Goal: Task Accomplishment & Management: Use online tool/utility

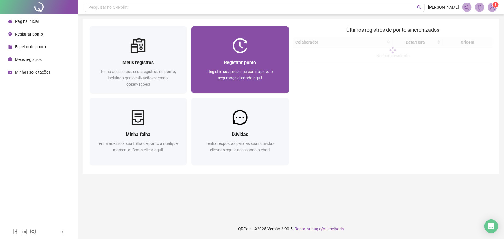
click at [223, 67] on div "Registrar ponto Registre sua presença com rapidez e segurança clicando aqui!" at bounding box center [241, 73] width 84 height 29
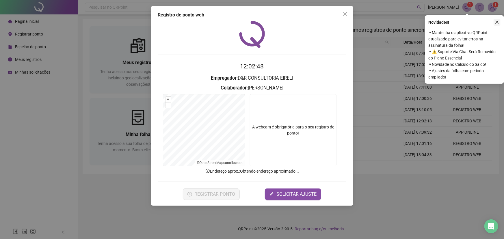
click at [500, 22] on button "button" at bounding box center [497, 22] width 7 height 7
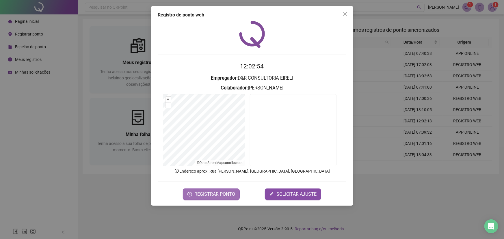
click at [224, 194] on span "REGISTRAR PONTO" at bounding box center [215, 194] width 41 height 7
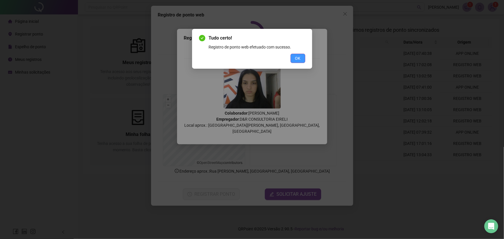
click at [298, 54] on button "OK" at bounding box center [298, 58] width 15 height 9
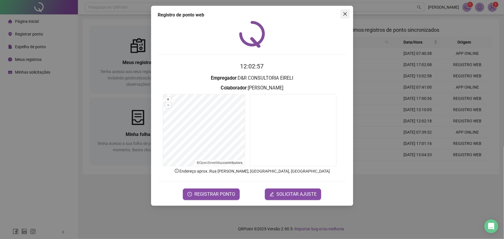
click at [345, 14] on icon "close" at bounding box center [344, 13] width 3 height 3
